Goal: Transaction & Acquisition: Book appointment/travel/reservation

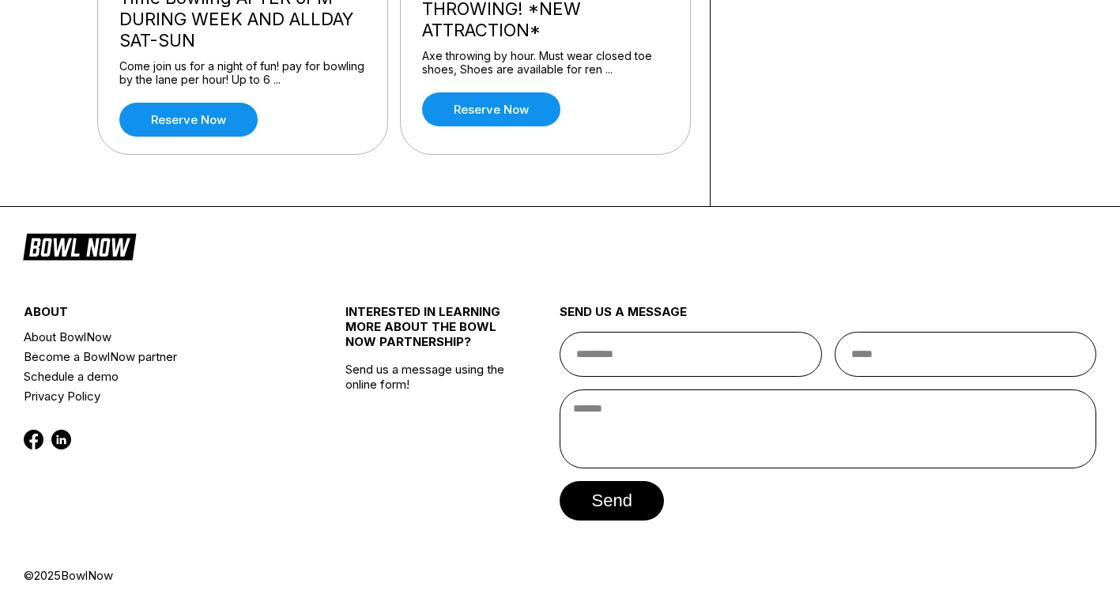
scroll to position [395, 0]
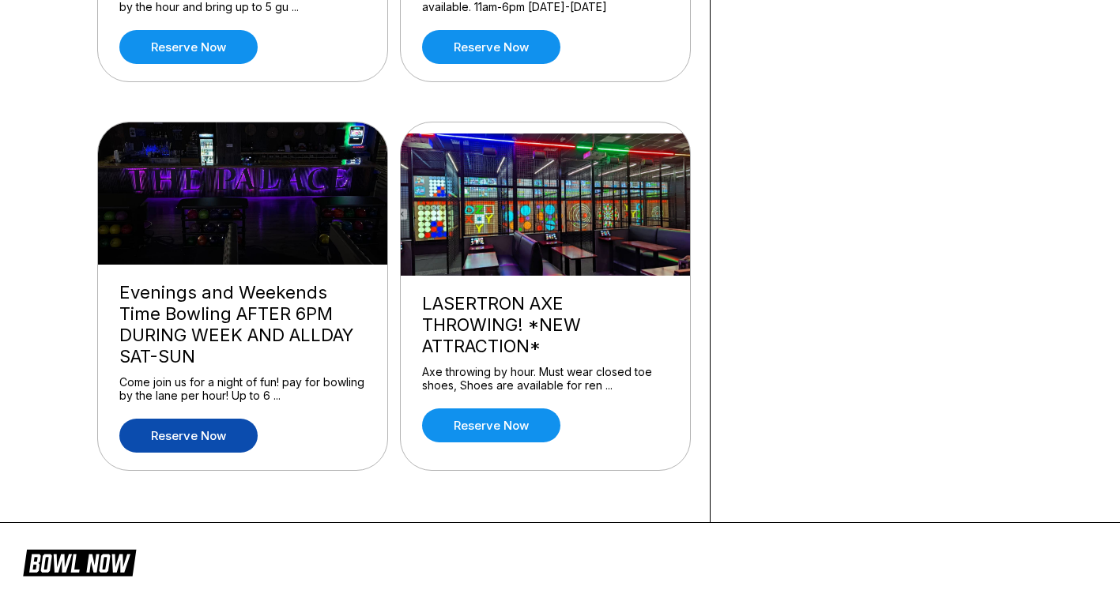
click at [206, 453] on link "Reserve now" at bounding box center [188, 436] width 138 height 34
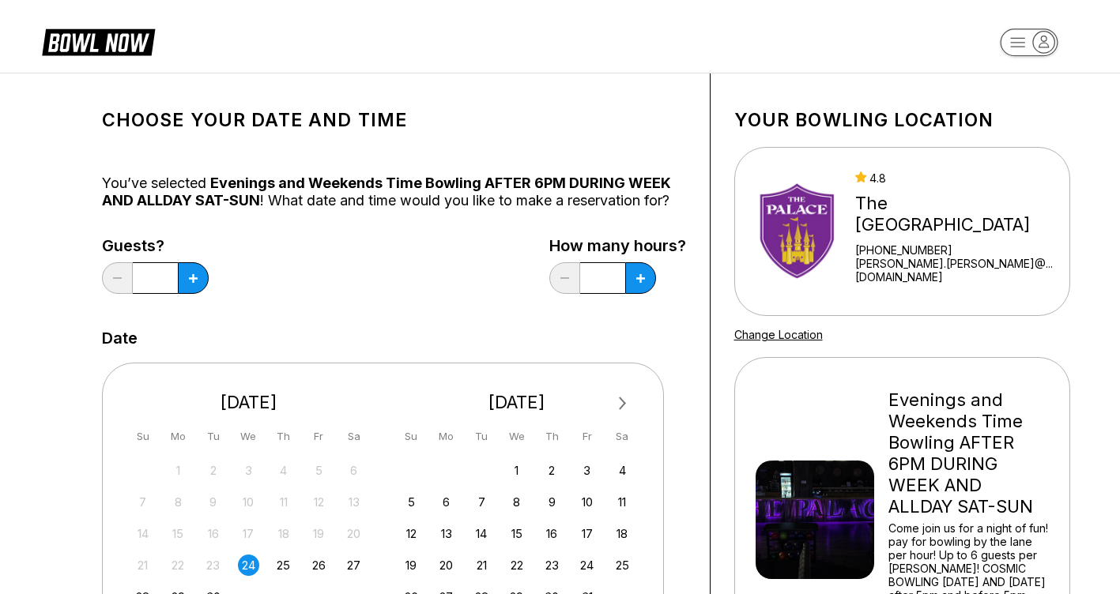
click at [628, 409] on button "Next Month" at bounding box center [622, 403] width 25 height 25
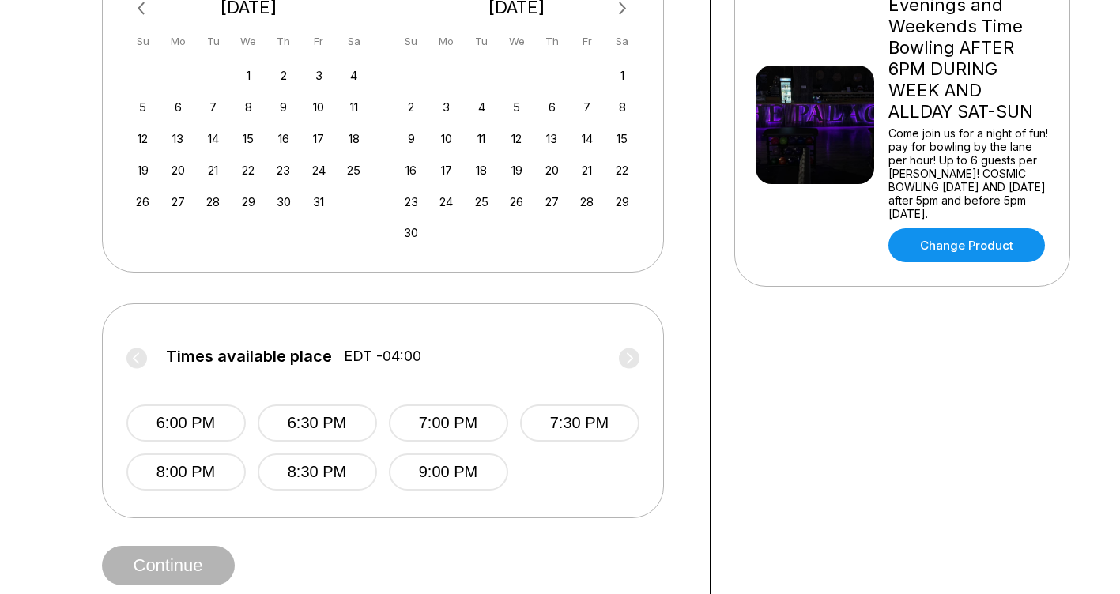
scroll to position [79, 0]
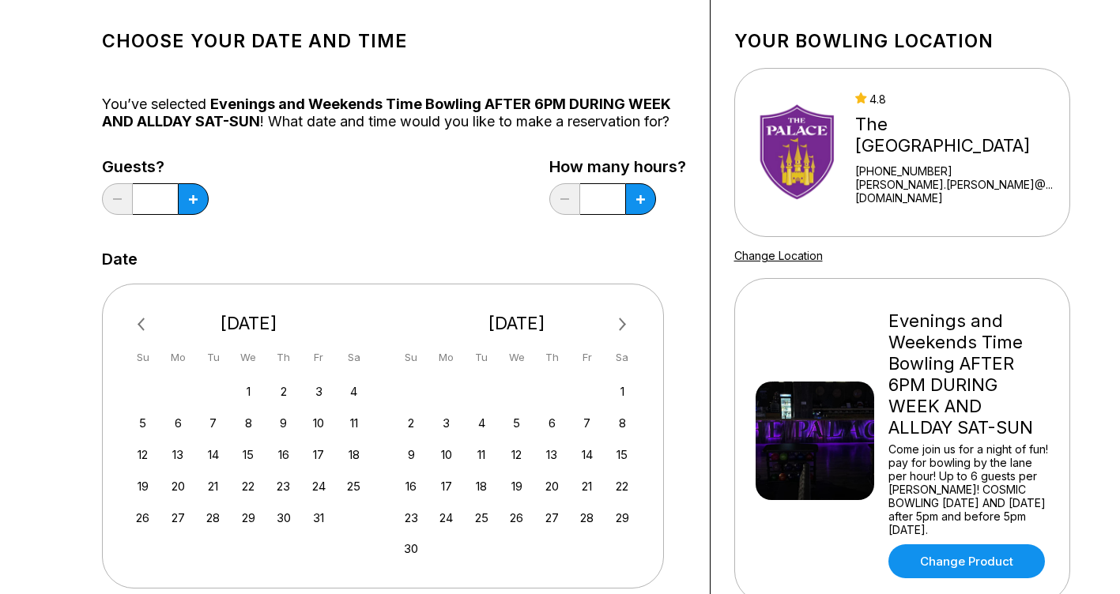
click at [621, 326] on span "Next Month" at bounding box center [621, 324] width 0 height 18
click at [474, 428] on div "9" at bounding box center [481, 423] width 21 height 21
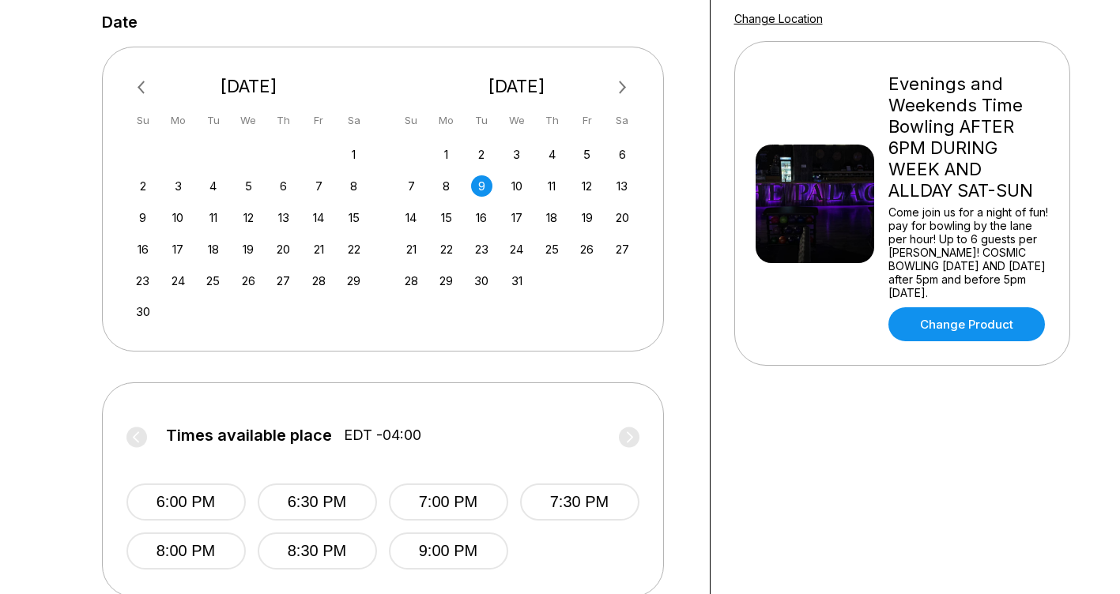
scroll to position [395, 0]
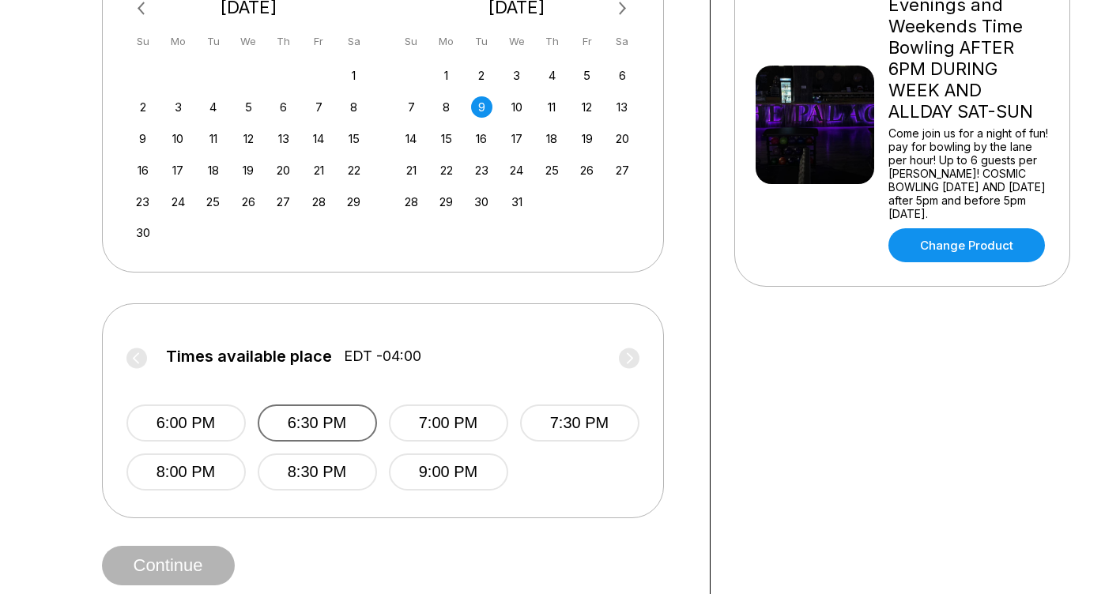
click at [341, 435] on button "6:30 PM" at bounding box center [317, 423] width 119 height 37
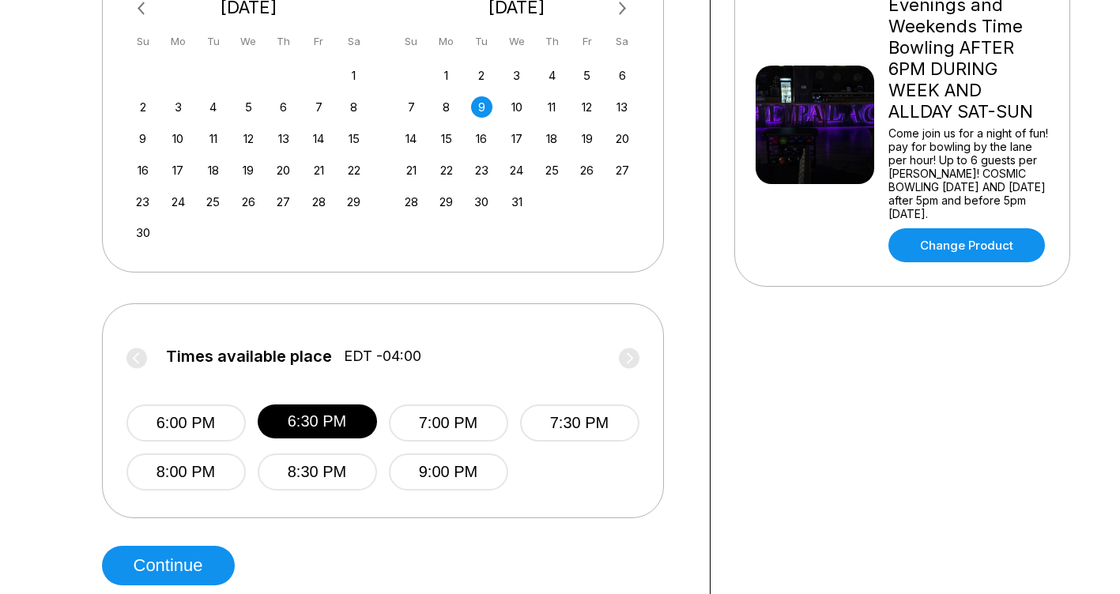
scroll to position [158, 0]
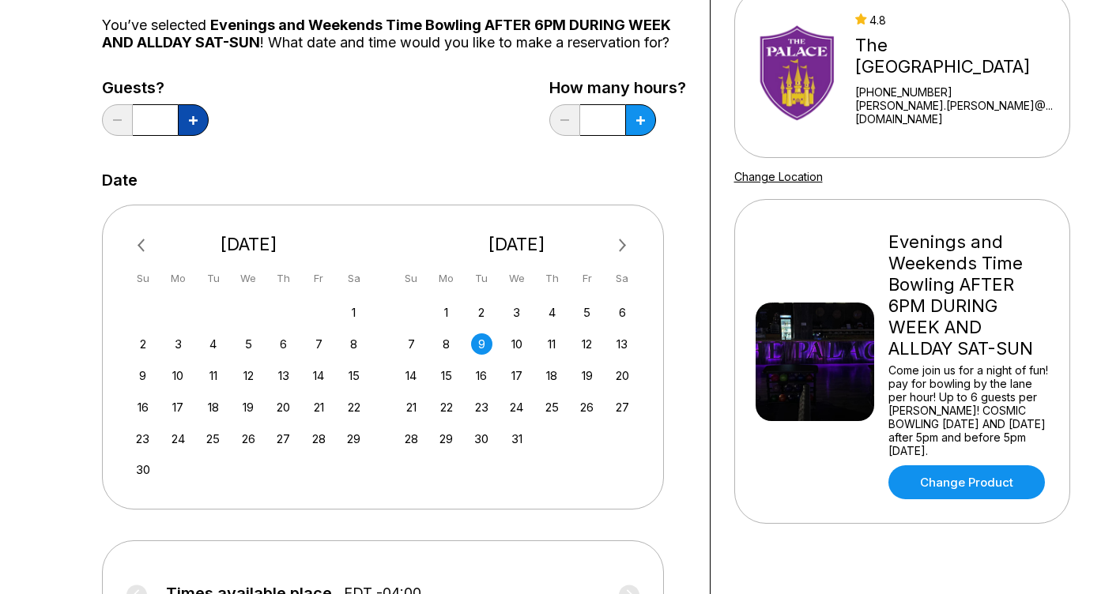
click at [198, 130] on button at bounding box center [193, 120] width 31 height 32
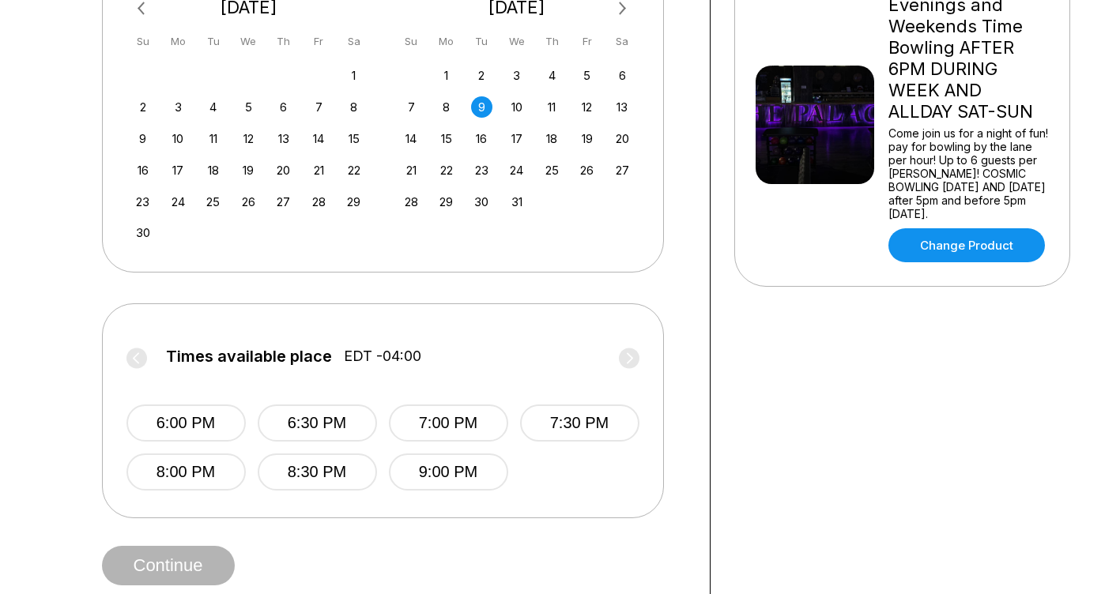
scroll to position [79, 0]
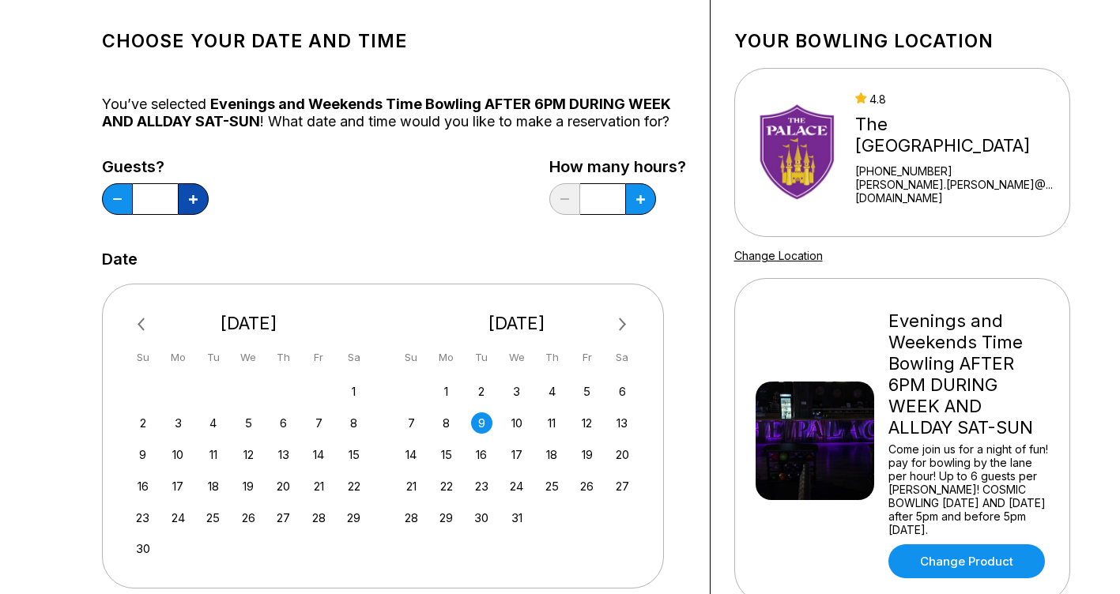
click at [197, 196] on button at bounding box center [193, 199] width 31 height 32
type input "*"
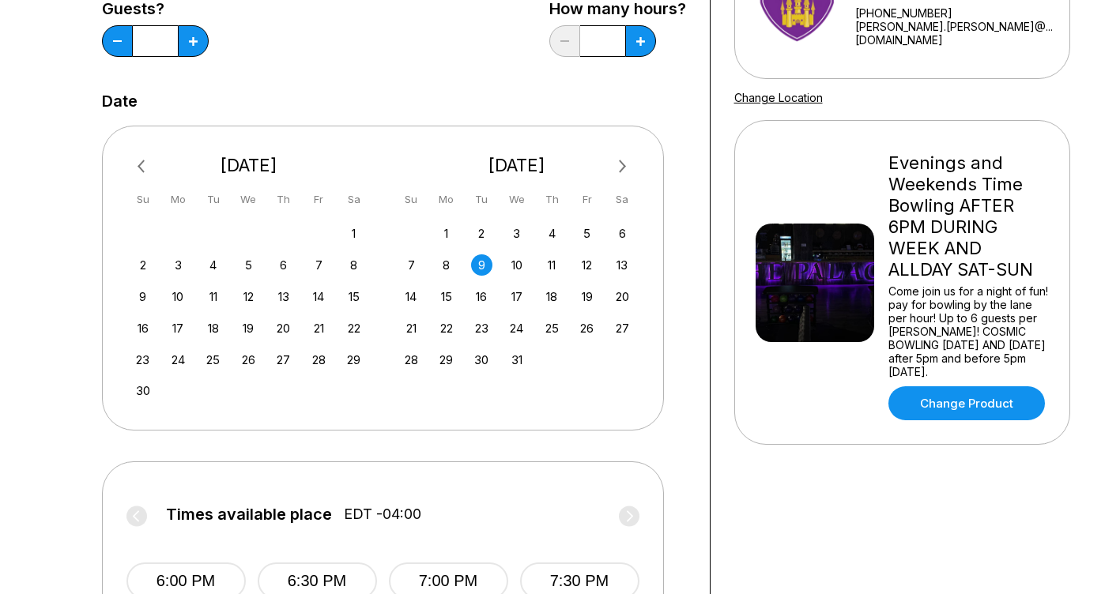
scroll to position [474, 0]
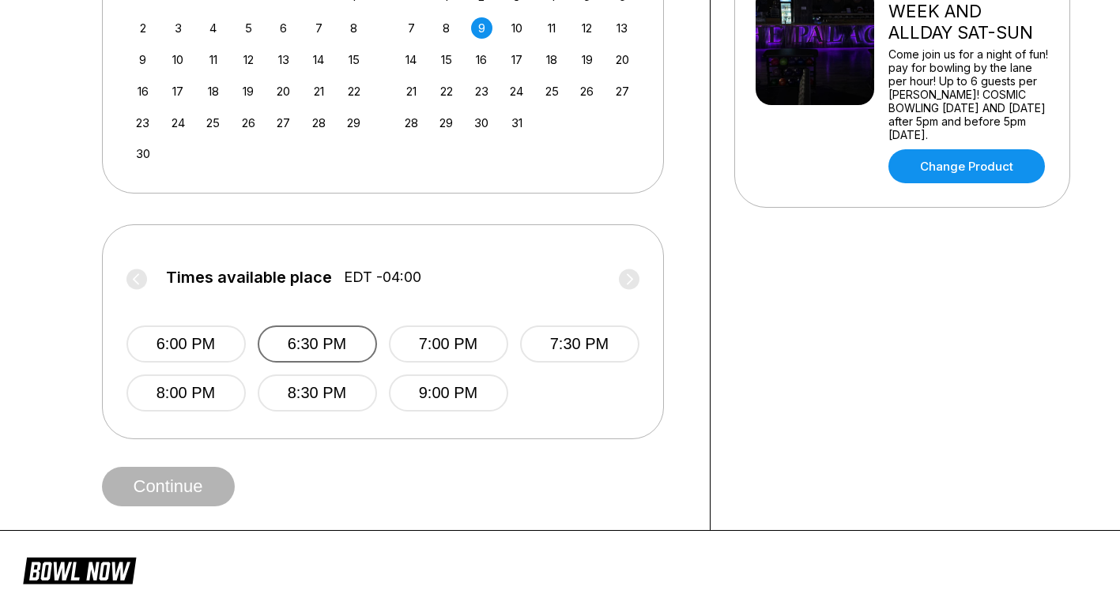
click at [347, 363] on button "6:30 PM" at bounding box center [317, 344] width 119 height 37
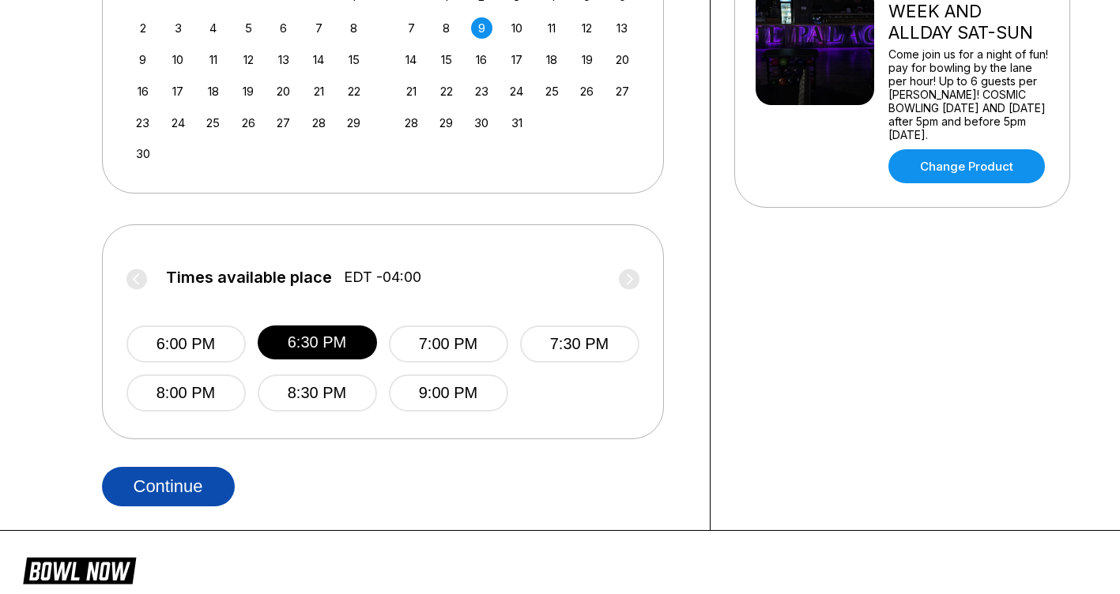
click at [190, 507] on button "Continue" at bounding box center [168, 487] width 133 height 40
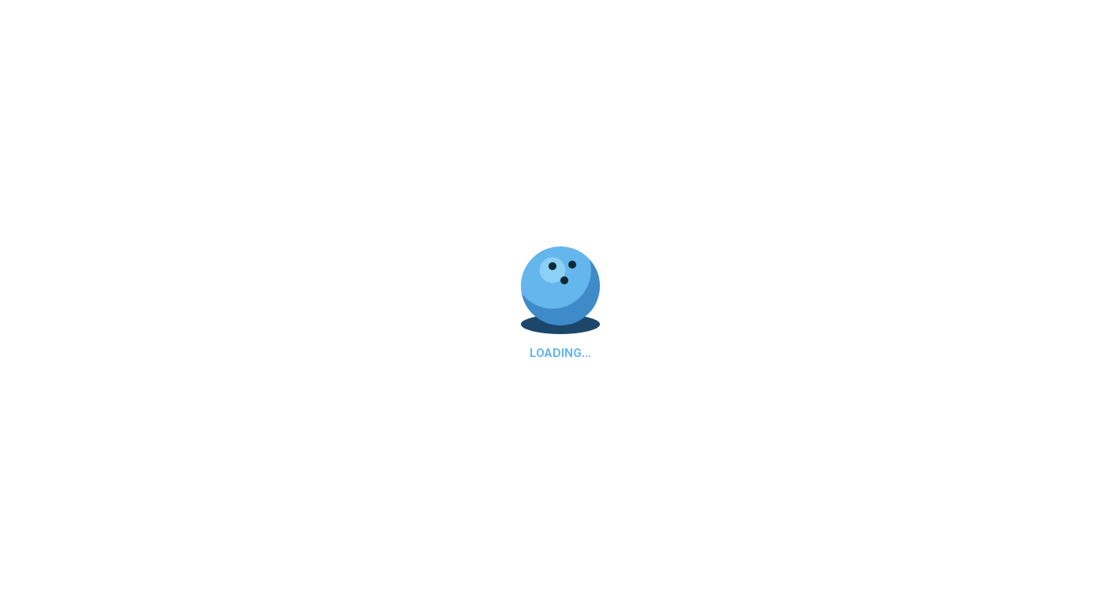
select select "**"
